Goal: Information Seeking & Learning: Compare options

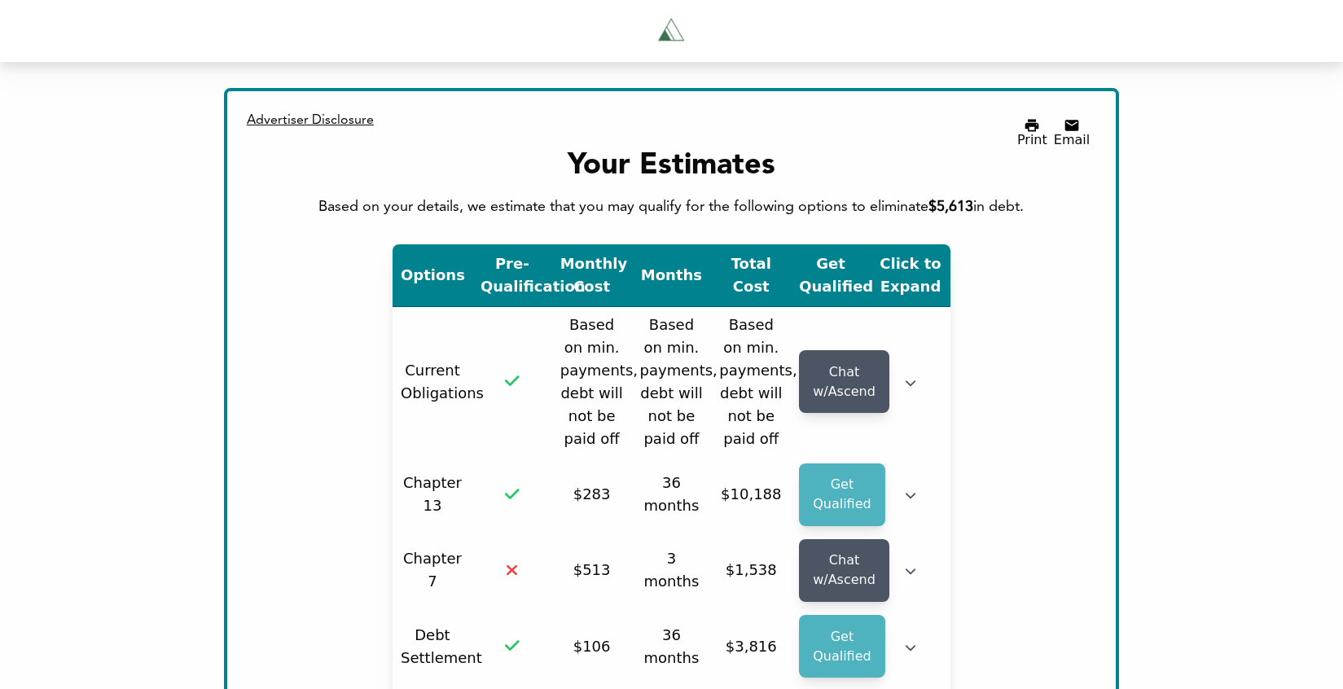
click at [807, 204] on div "Based on your details, we estimate that you may qualify for the following optio…" at bounding box center [671, 207] width 837 height 23
click at [815, 204] on div "Based on your details, we estimate that you may qualify for the following optio…" at bounding box center [671, 207] width 837 height 23
click at [873, 210] on div "Based on your details, we estimate that you may qualify for the following optio…" at bounding box center [671, 207] width 837 height 23
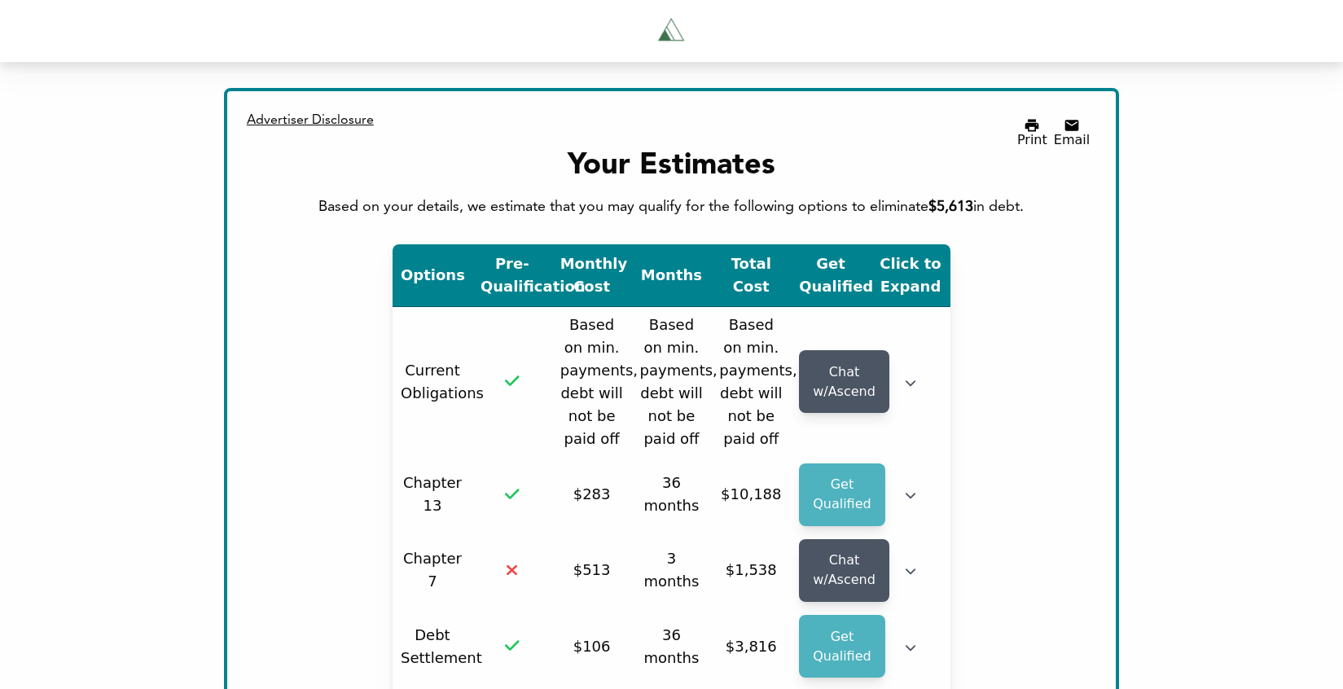
click at [962, 209] on span "$5,613" at bounding box center [951, 207] width 45 height 15
click at [989, 209] on div "Based on your details, we estimate that you may qualify for the following optio…" at bounding box center [671, 207] width 837 height 23
click at [1013, 209] on div "Based on your details, we estimate that you may qualify for the following optio…" at bounding box center [671, 207] width 837 height 23
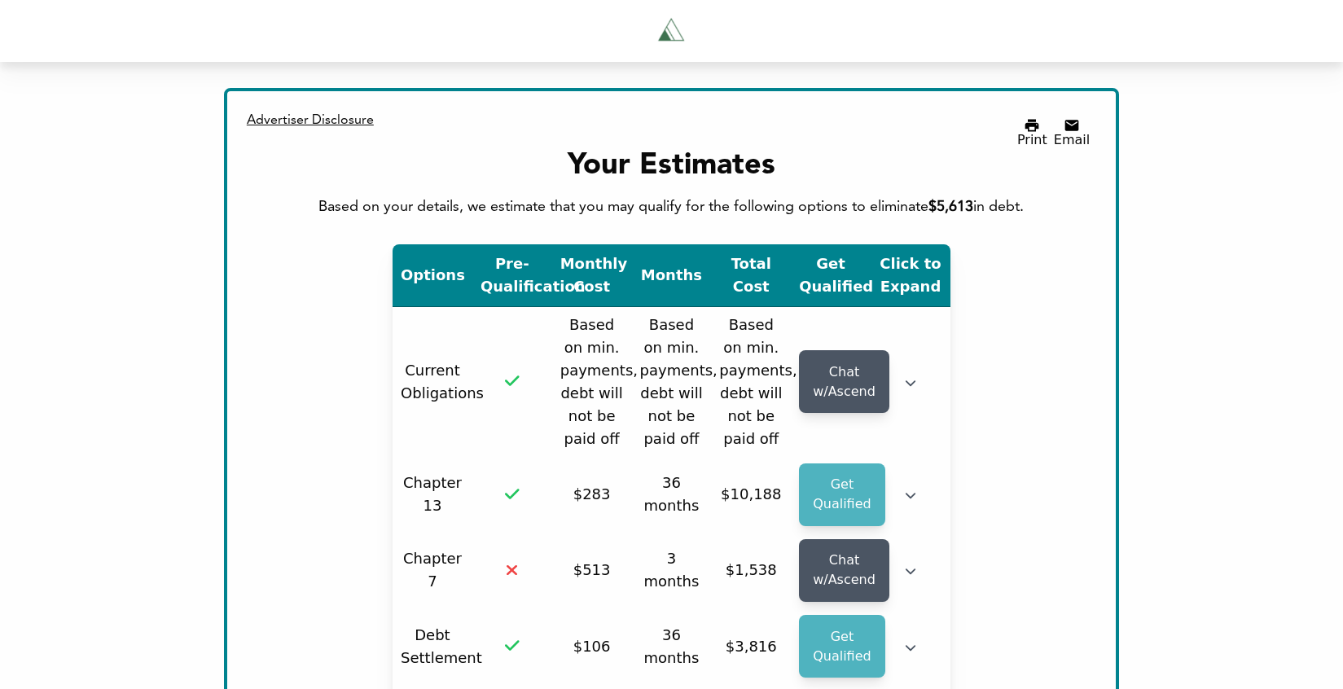
click at [1035, 207] on div "Based on your details, we estimate that you may qualify for the following optio…" at bounding box center [671, 207] width 837 height 23
click at [1022, 318] on div "Options Pre-Qualification Monthly Cost Months Total Cost Get Qualified Click to…" at bounding box center [671, 581] width 837 height 674
click at [1017, 211] on div "Based on your details, we estimate that you may qualify for the following optio…" at bounding box center [671, 207] width 837 height 23
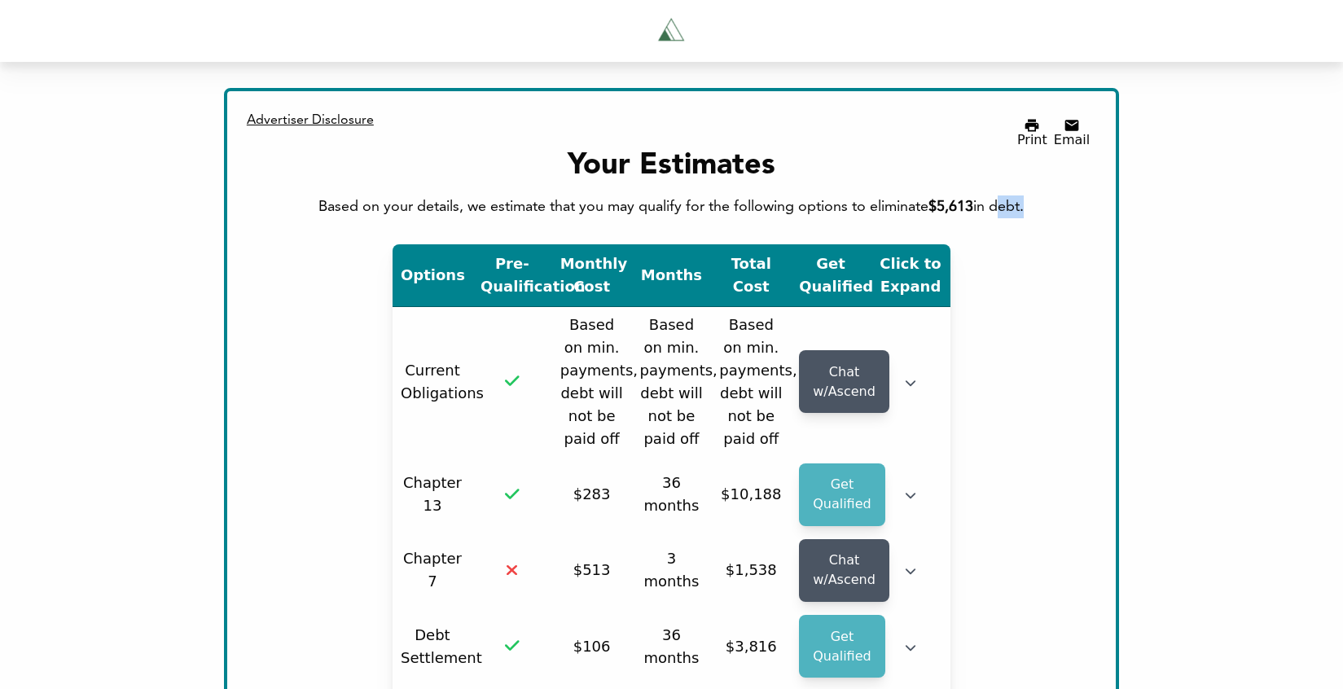
click at [1017, 211] on div "Based on your details, we estimate that you may qualify for the following optio…" at bounding box center [671, 207] width 837 height 23
click at [987, 203] on div "Based on your details, we estimate that you may qualify for the following optio…" at bounding box center [671, 207] width 837 height 23
